Goal: Task Accomplishment & Management: Manage account settings

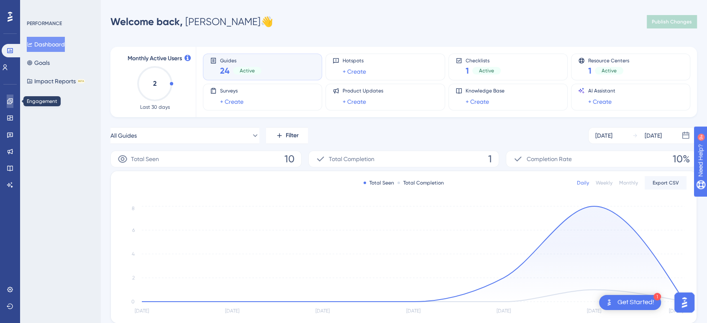
click at [8, 100] on icon at bounding box center [10, 101] width 7 height 7
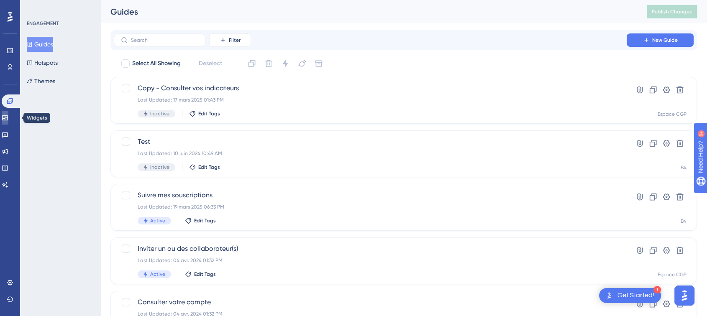
click at [7, 120] on icon at bounding box center [4, 118] width 5 height 5
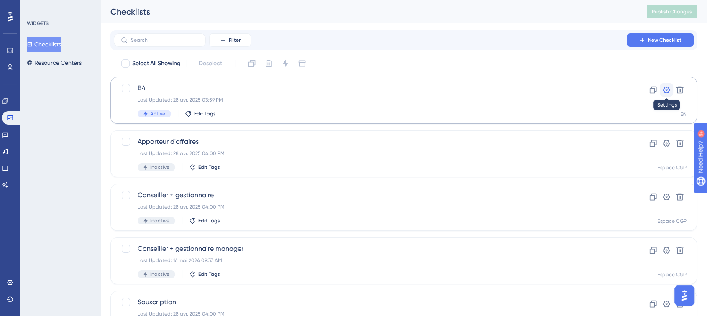
click at [667, 91] on icon at bounding box center [667, 90] width 8 height 8
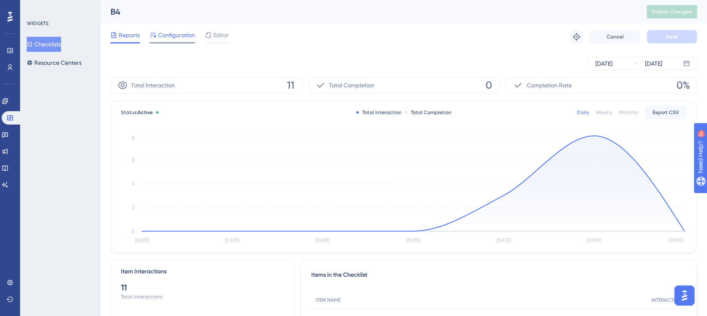
click at [174, 36] on span "Configuration" at bounding box center [176, 35] width 37 height 10
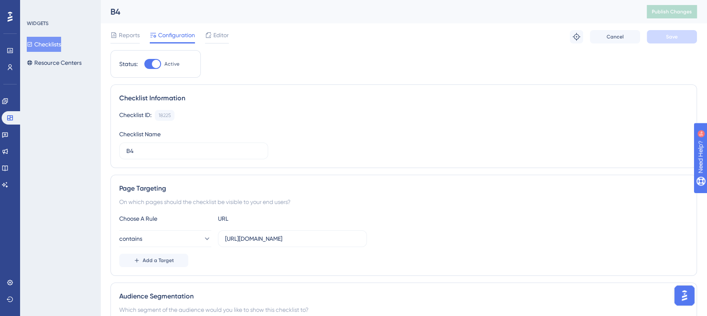
click at [154, 62] on div at bounding box center [156, 64] width 8 height 8
click at [144, 64] on input "Active" at bounding box center [144, 64] width 0 height 0
checkbox input "false"
click at [670, 37] on span "Save" at bounding box center [672, 36] width 12 height 7
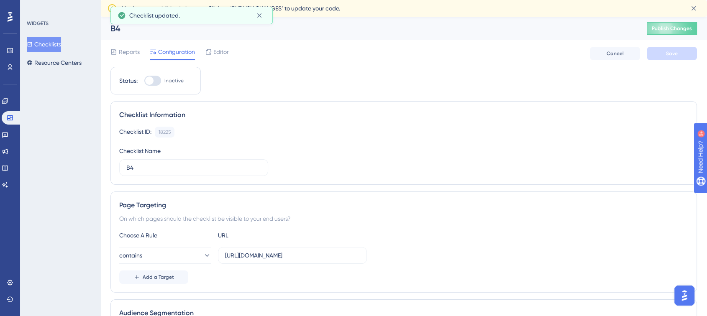
click at [258, 13] on icon at bounding box center [259, 15] width 8 height 8
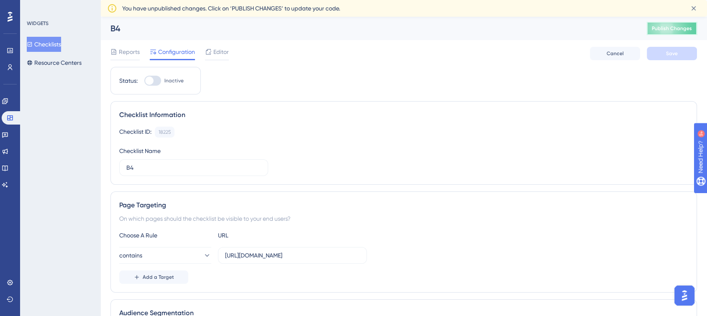
click at [676, 28] on span "Publish Changes" at bounding box center [672, 28] width 40 height 7
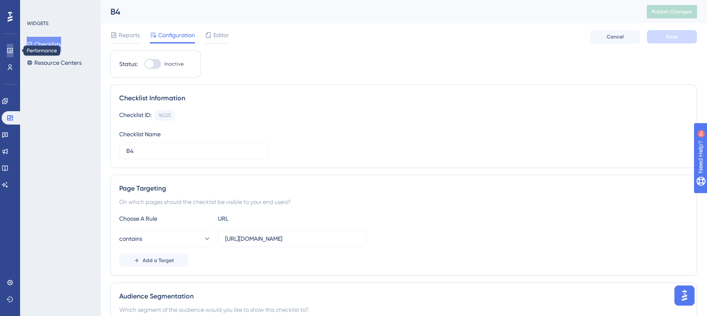
click at [10, 49] on icon at bounding box center [9, 50] width 5 height 5
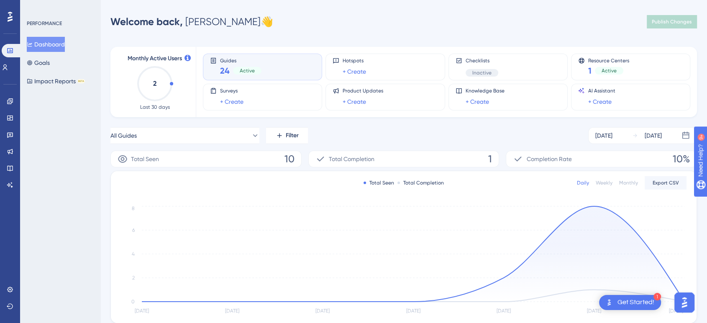
click at [75, 170] on div "PERFORMANCE Dashboard Goals Impact Reports BETA" at bounding box center [60, 161] width 80 height 323
click at [460, 30] on div "Welcome back, [PERSON_NAME] 👋 Publish Changes" at bounding box center [403, 21] width 587 height 17
click at [602, 131] on div "[DATE]" at bounding box center [604, 136] width 17 height 10
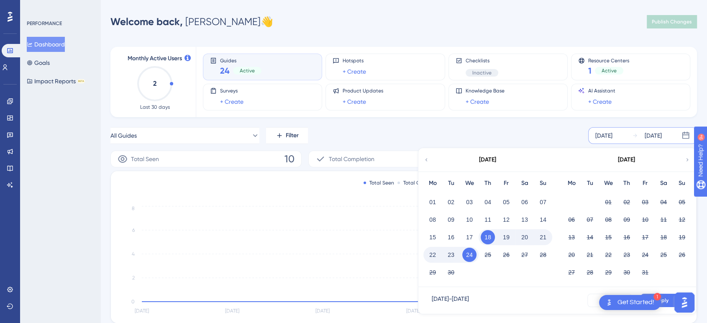
click at [426, 160] on icon at bounding box center [427, 160] width 6 height 8
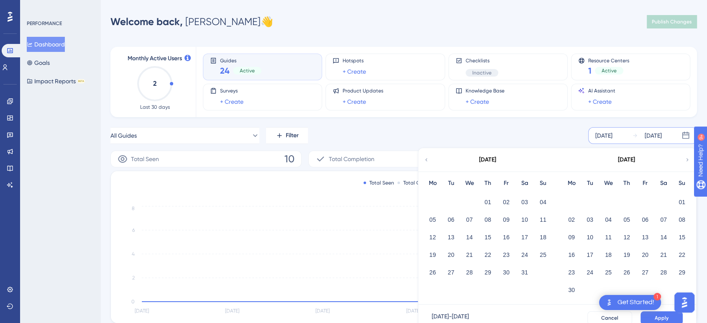
click at [426, 160] on icon at bounding box center [427, 160] width 6 height 8
click at [543, 204] on button "01" at bounding box center [543, 202] width 14 height 14
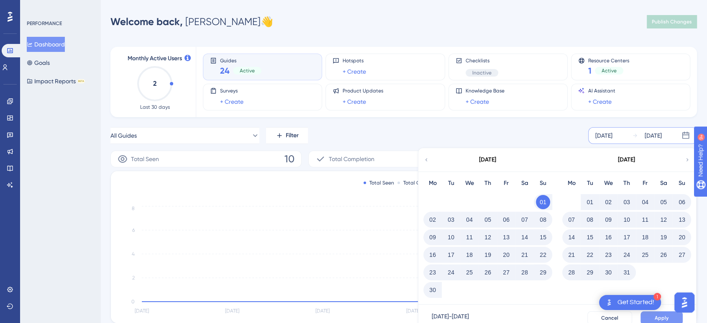
click at [667, 314] on button "Apply" at bounding box center [662, 317] width 42 height 13
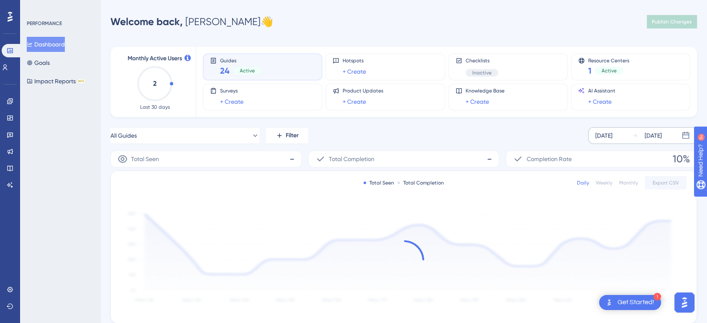
click at [529, 122] on div "Monthly Active Users 2 Last 30 days Guides 24 Active Hotspots + Create Checklis…" at bounding box center [403, 242] width 587 height 410
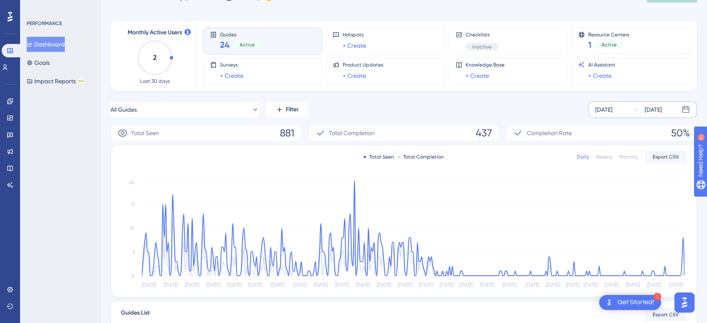
scroll to position [26, 0]
